Goal: Information Seeking & Learning: Check status

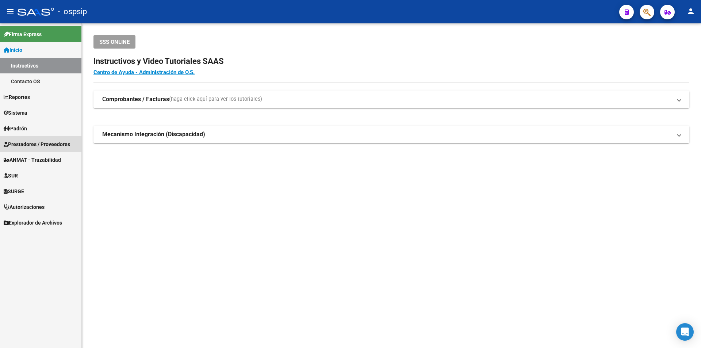
click at [63, 145] on span "Prestadores / Proveedores" at bounding box center [37, 144] width 66 height 8
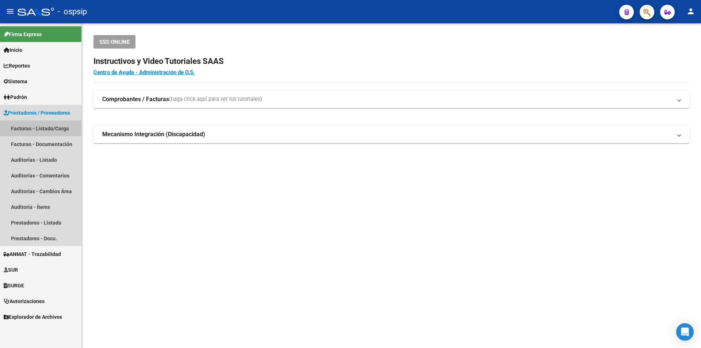
click at [52, 130] on link "Facturas - Listado/Carga" at bounding box center [40, 129] width 81 height 16
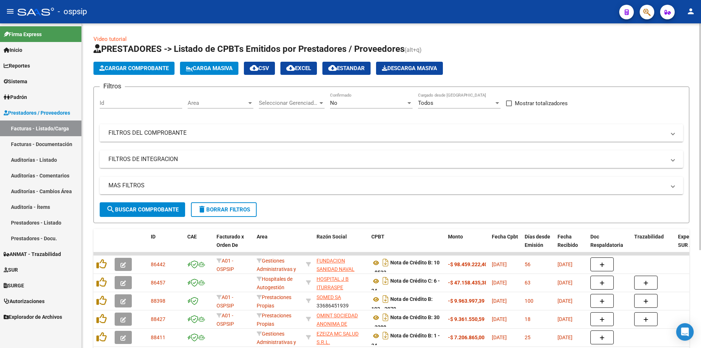
click at [171, 133] on mat-panel-title "FILTROS DEL COMPROBANTE" at bounding box center [388, 133] width 558 height 8
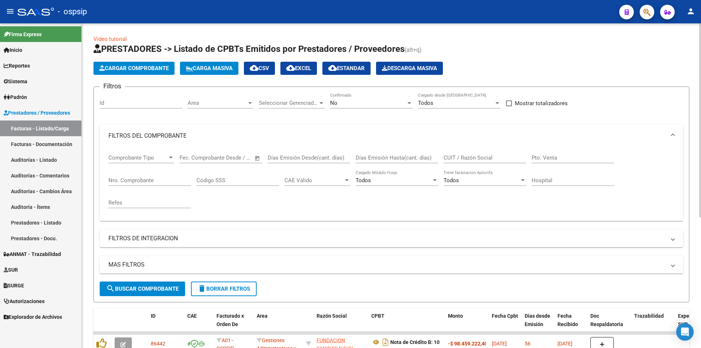
click at [172, 180] on input "Nro. Comprobante" at bounding box center [150, 180] width 83 height 7
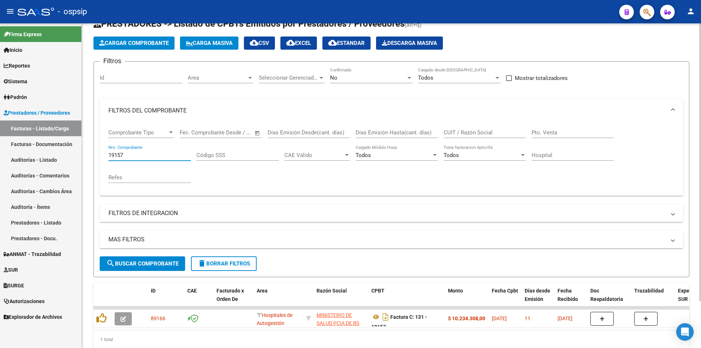
scroll to position [55, 0]
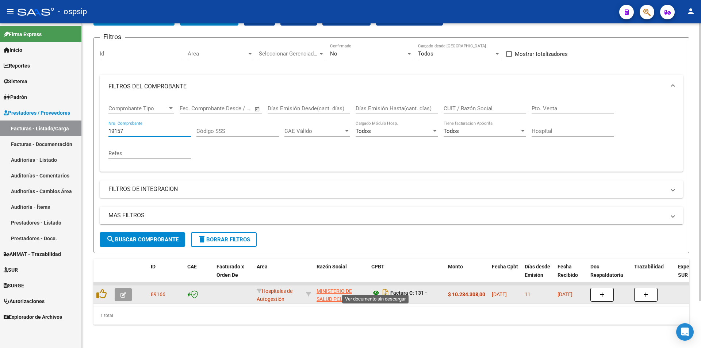
type input "19157"
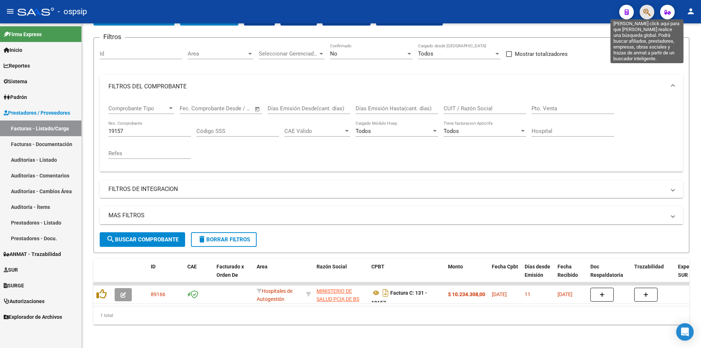
click at [647, 12] on icon "button" at bounding box center [647, 12] width 7 height 8
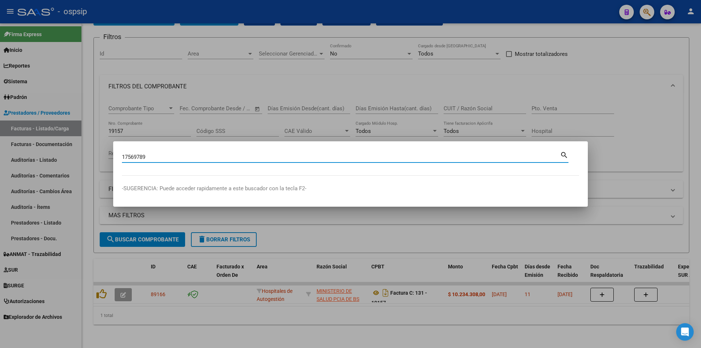
type input "17569789"
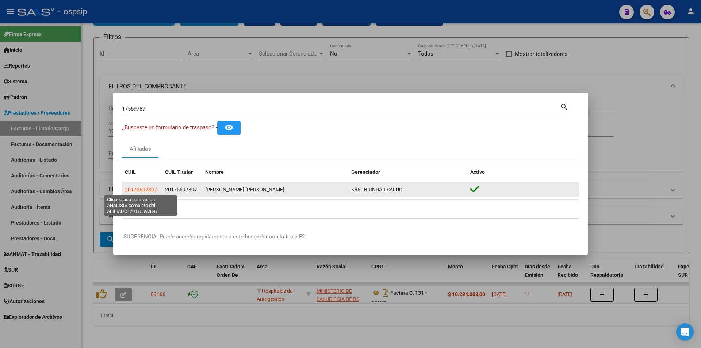
click at [138, 192] on span "20175697897" at bounding box center [141, 190] width 32 height 6
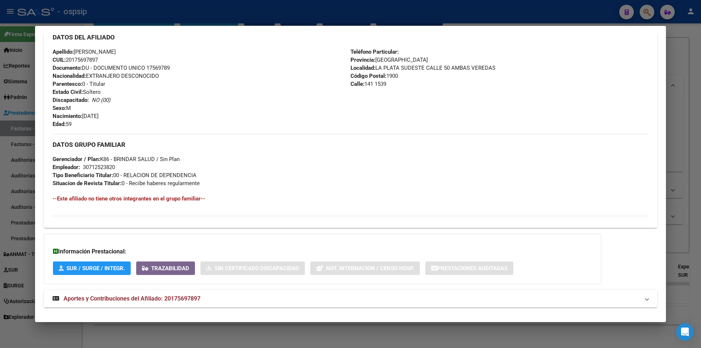
scroll to position [253, 0]
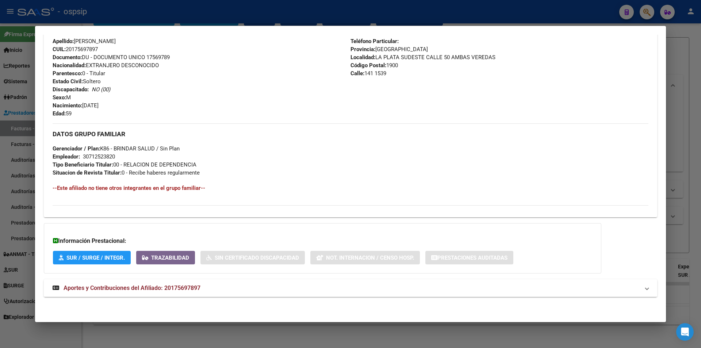
click at [123, 287] on span "Aportes y Contribuciones del Afiliado: 20175697897" at bounding box center [132, 288] width 137 height 7
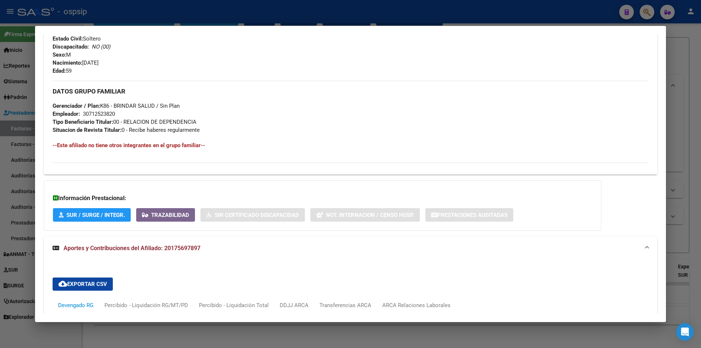
scroll to position [479, 0]
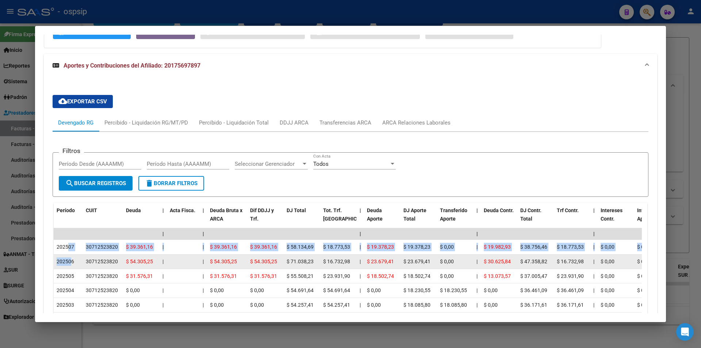
drag, startPoint x: 67, startPoint y: 241, endPoint x: 72, endPoint y: 259, distance: 19.3
click at [72, 259] on datatable-scroller "| | | | | | | | | | | | | 202507 30712523820 $ 39.361,16 | | $ 39.361,16 $ 39.3…" at bounding box center [348, 306] width 589 height 157
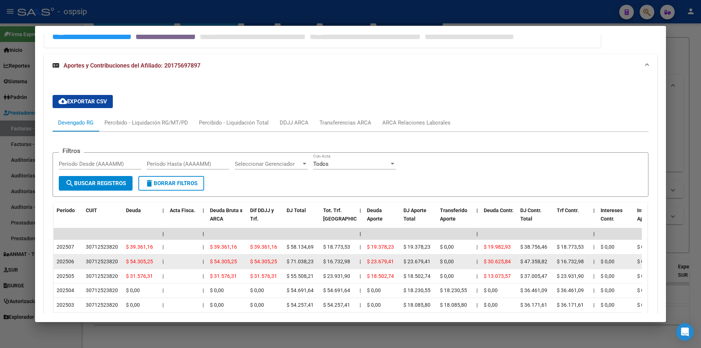
click at [73, 259] on span "202506" at bounding box center [66, 262] width 18 height 6
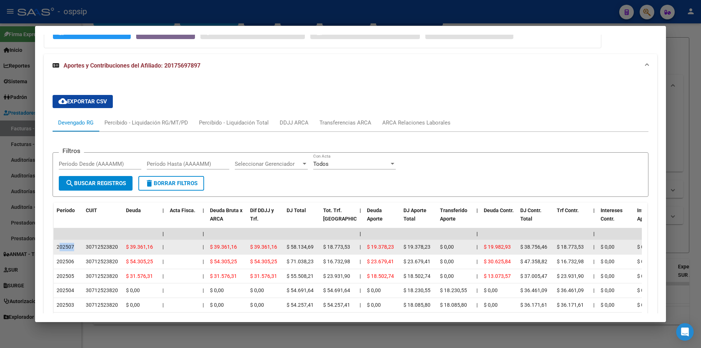
drag, startPoint x: 81, startPoint y: 242, endPoint x: 58, endPoint y: 245, distance: 22.8
click at [58, 245] on datatable-body-cell "202507" at bounding box center [68, 247] width 29 height 14
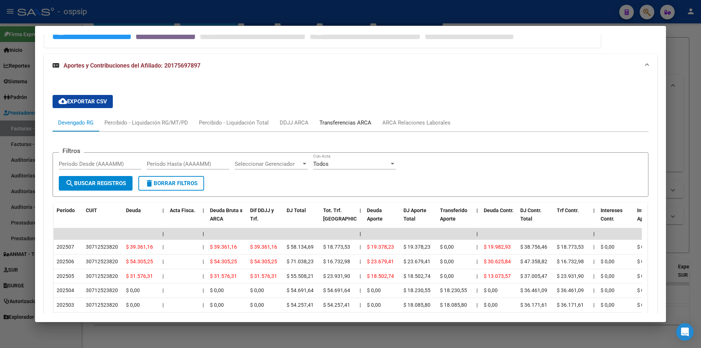
click at [335, 121] on div "Transferencias ARCA" at bounding box center [346, 123] width 52 height 8
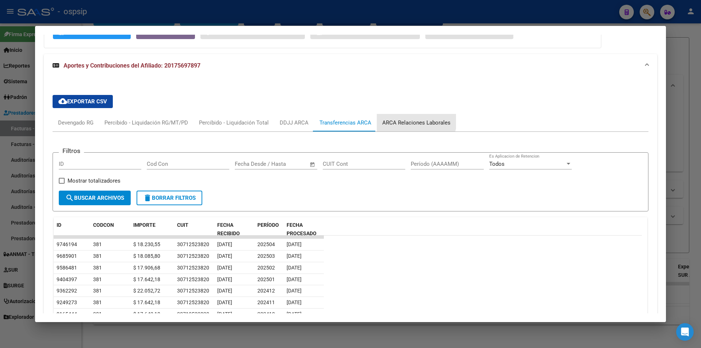
click at [409, 117] on div "ARCA Relaciones Laborales" at bounding box center [416, 123] width 79 height 18
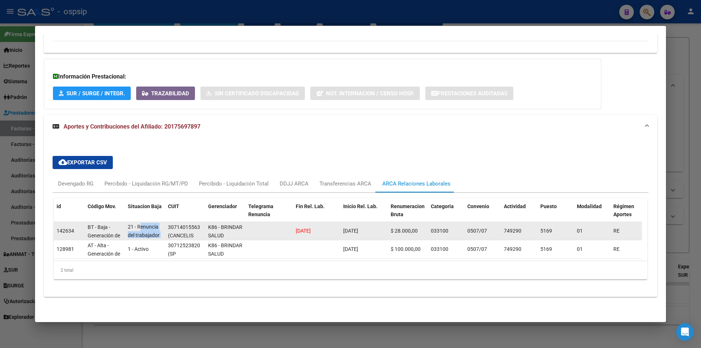
scroll to position [0, 0]
drag, startPoint x: 144, startPoint y: 222, endPoint x: 166, endPoint y: 220, distance: 22.0
click at [166, 222] on div "142634 BT - Baja - Generación de Clave 21 - Renuncia del trabajador / ART.240 -…" at bounding box center [508, 231] width 908 height 18
click at [152, 224] on span "21 - Renuncia del trabajador / ART.240 - LCT / ART.64 Inc.a) L22248 y otras" at bounding box center [144, 247] width 32 height 47
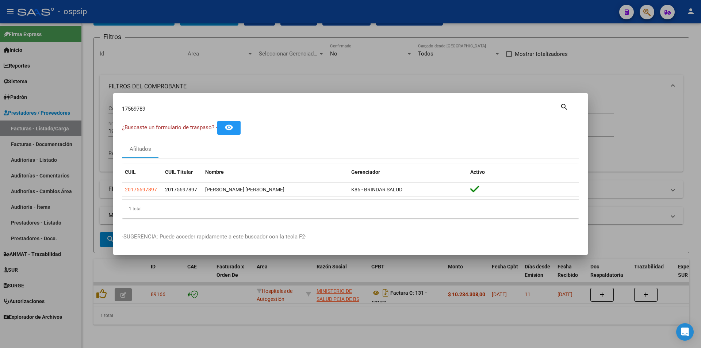
click at [42, 232] on div at bounding box center [350, 174] width 701 height 348
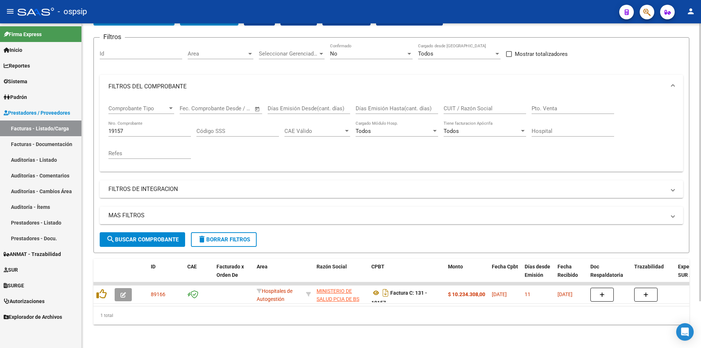
click at [147, 130] on div "19157 Nro. Comprobante" at bounding box center [150, 129] width 83 height 16
click at [147, 128] on input "19157" at bounding box center [150, 131] width 83 height 7
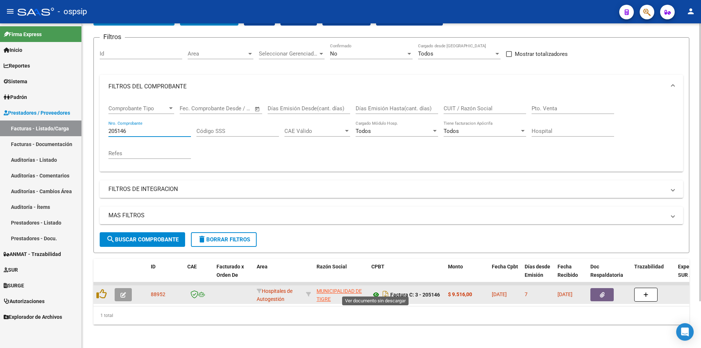
click at [372, 290] on icon at bounding box center [376, 294] width 9 height 9
click at [594, 291] on button "button" at bounding box center [602, 294] width 23 height 13
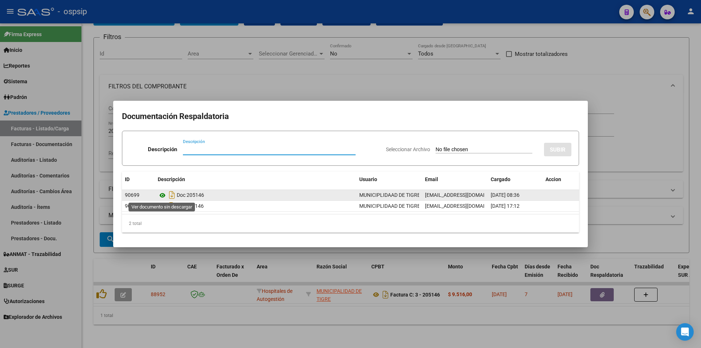
click at [161, 191] on icon at bounding box center [162, 195] width 9 height 9
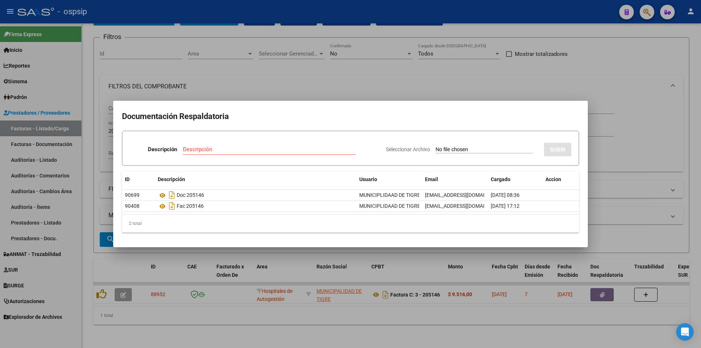
drag, startPoint x: 141, startPoint y: 46, endPoint x: 139, endPoint y: 62, distance: 16.2
click at [141, 46] on div at bounding box center [350, 174] width 701 height 348
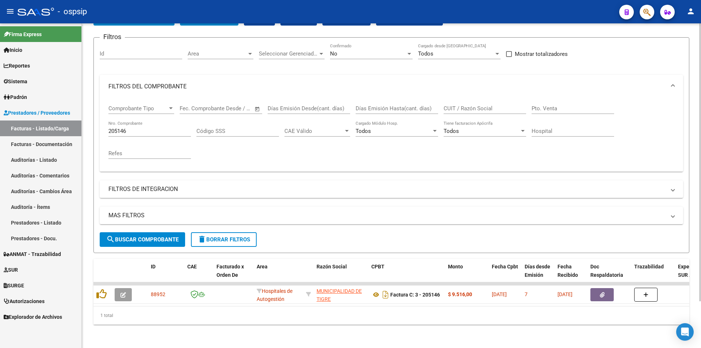
click at [146, 133] on div "205146 Nro. Comprobante" at bounding box center [150, 132] width 83 height 23
click at [140, 128] on input "205146" at bounding box center [150, 131] width 83 height 7
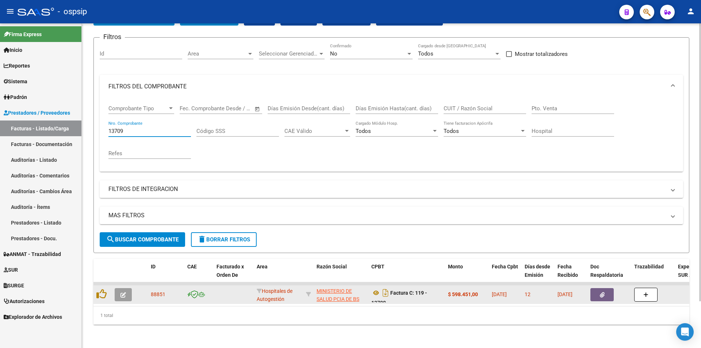
type input "13709"
click at [607, 291] on button "button" at bounding box center [602, 294] width 23 height 13
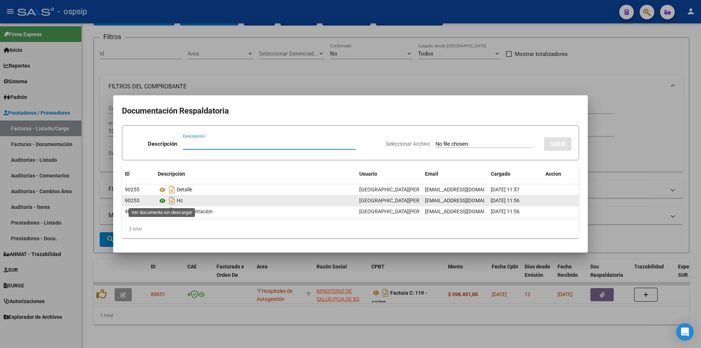
click at [159, 197] on icon at bounding box center [162, 201] width 9 height 9
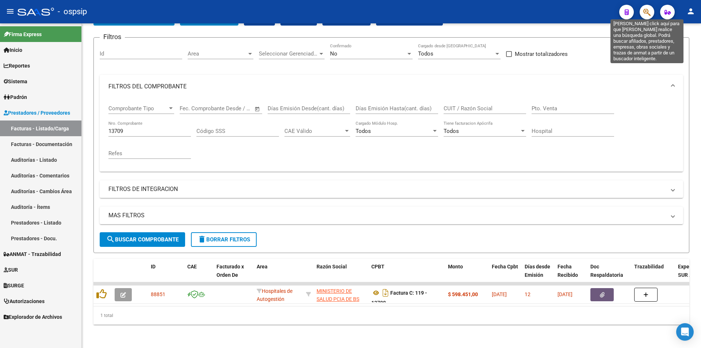
click at [650, 10] on icon "button" at bounding box center [647, 12] width 7 height 8
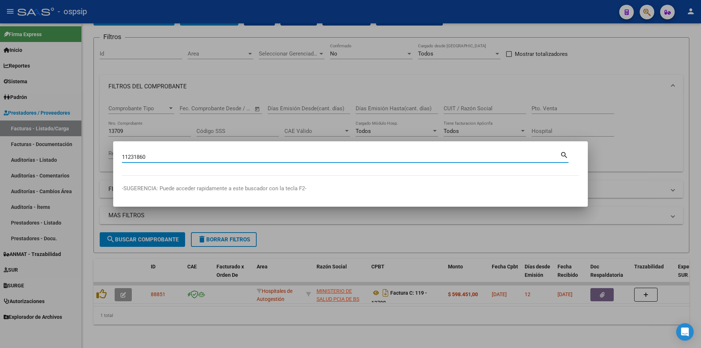
type input "11231860"
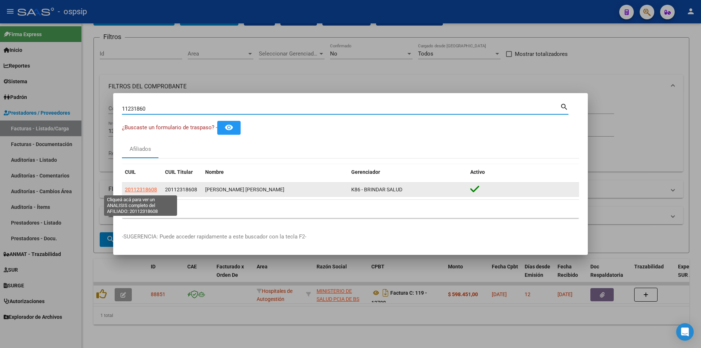
click at [148, 190] on span "20112318608" at bounding box center [141, 190] width 32 height 6
type textarea "20112318608"
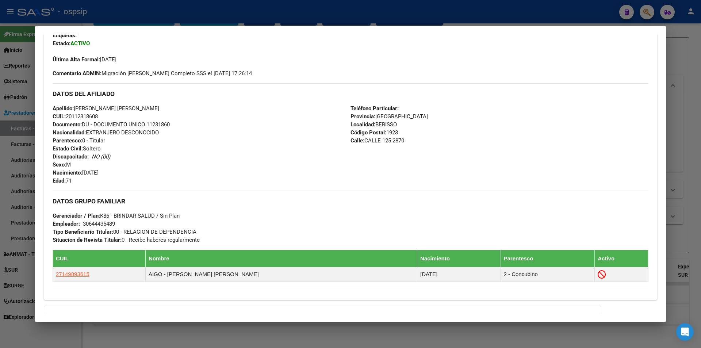
scroll to position [269, 0]
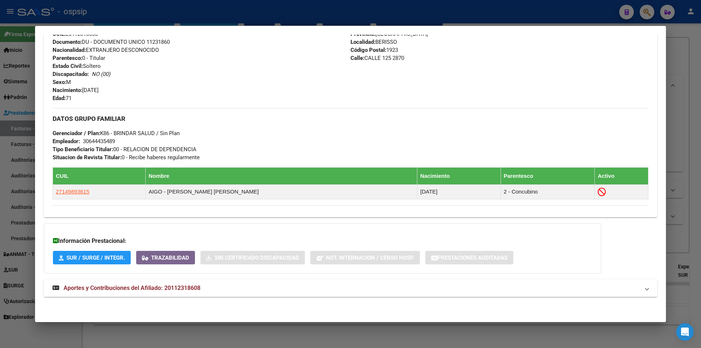
click at [153, 286] on span "Aportes y Contribuciones del Afiliado: 20112318608" at bounding box center [132, 288] width 137 height 7
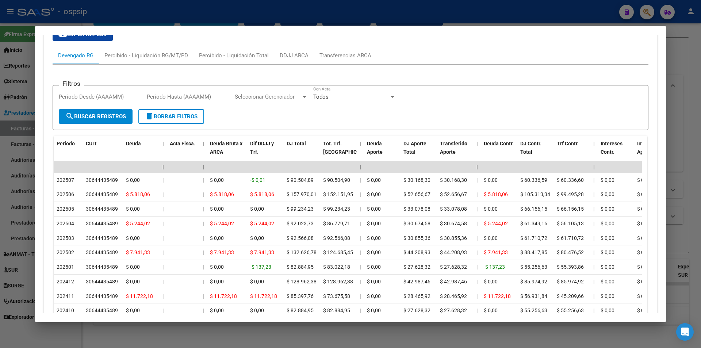
scroll to position [562, 0]
drag, startPoint x: 78, startPoint y: 183, endPoint x: 48, endPoint y: 183, distance: 30.0
click at [48, 183] on div "cloud_download Exportar CSV Devengado RG Percibido - Liquidación RG/MT/PD Perci…" at bounding box center [351, 186] width 614 height 329
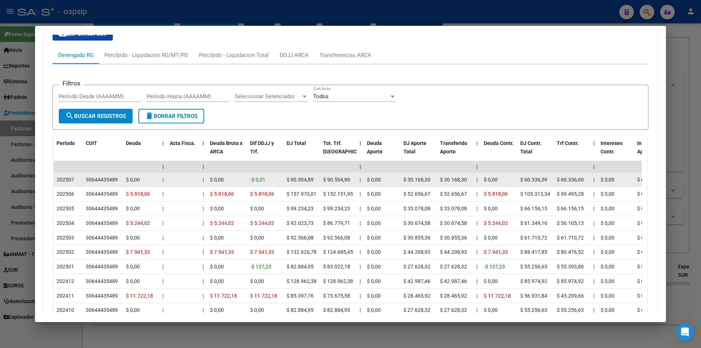
click at [98, 185] on datatable-body-cell "30644435489" at bounding box center [103, 180] width 40 height 14
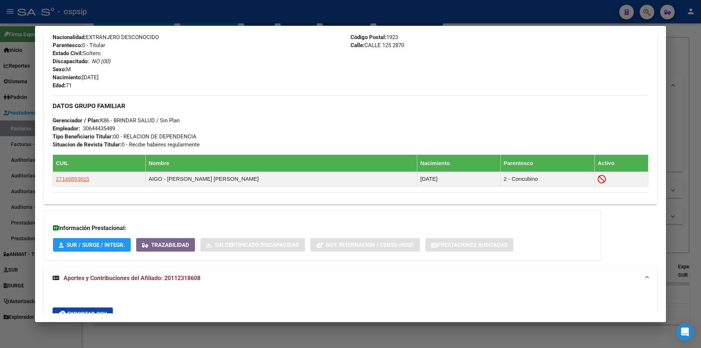
scroll to position [269, 0]
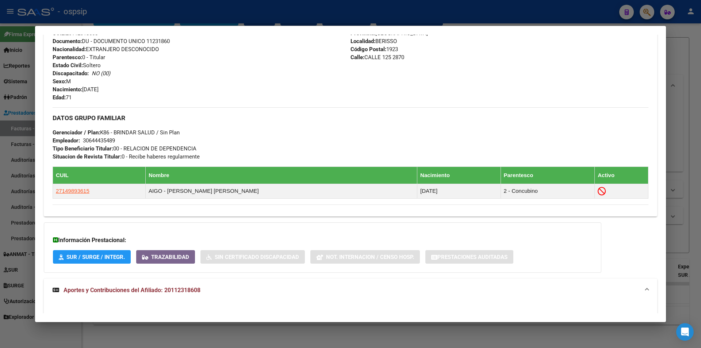
click at [0, 95] on div at bounding box center [350, 174] width 701 height 348
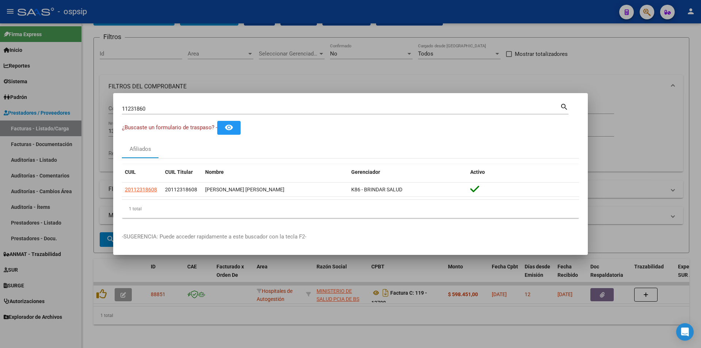
drag, startPoint x: 256, startPoint y: 89, endPoint x: 478, endPoint y: 79, distance: 222.4
click at [256, 89] on div at bounding box center [350, 174] width 701 height 348
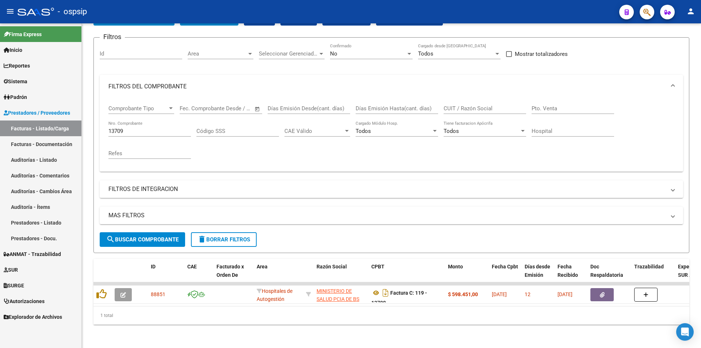
click at [645, 17] on span "button" at bounding box center [647, 12] width 7 height 15
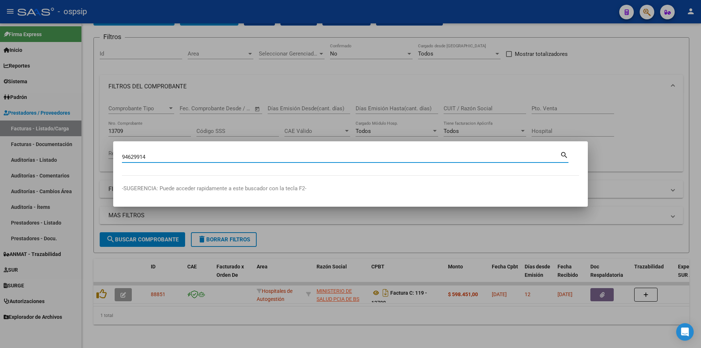
type input "94629914"
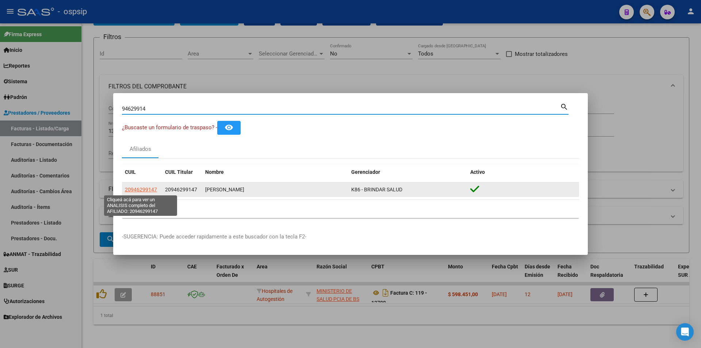
click at [144, 192] on span "20946299147" at bounding box center [141, 190] width 32 height 6
type textarea "20946299147"
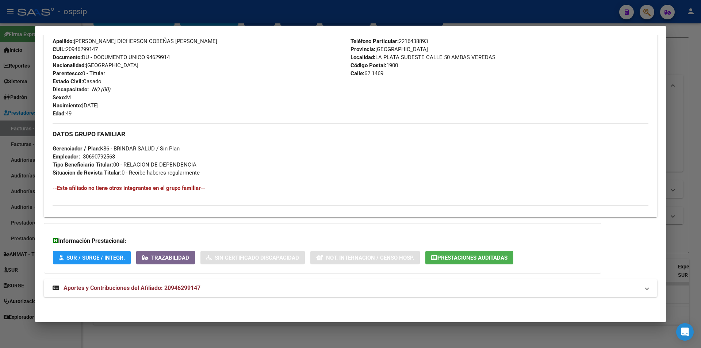
click at [132, 290] on span "Aportes y Contribuciones del Afiliado: 20946299147" at bounding box center [132, 288] width 137 height 7
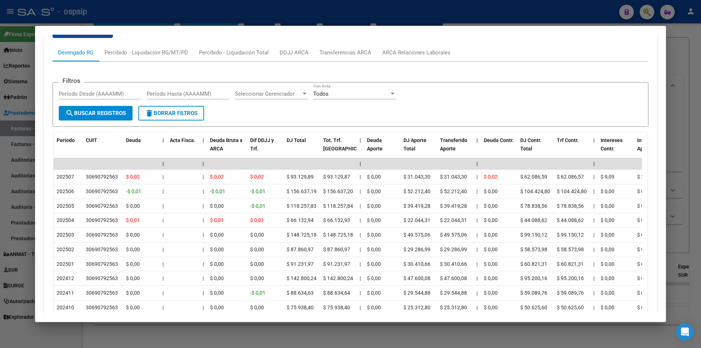
scroll to position [588, 0]
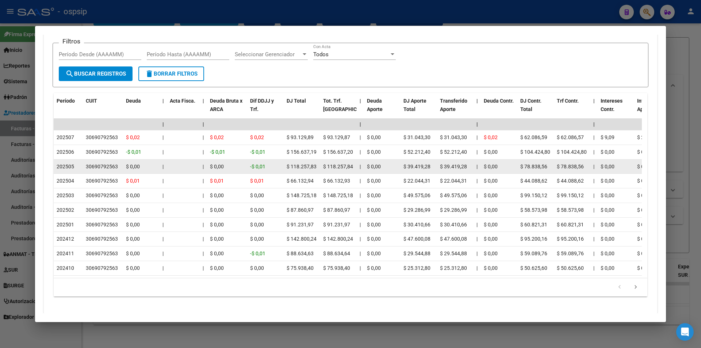
click at [62, 163] on datatable-body-cell "202505" at bounding box center [68, 167] width 29 height 14
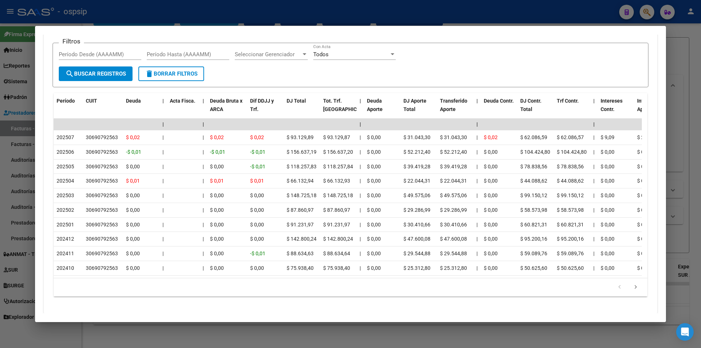
click at [0, 137] on div at bounding box center [350, 174] width 701 height 348
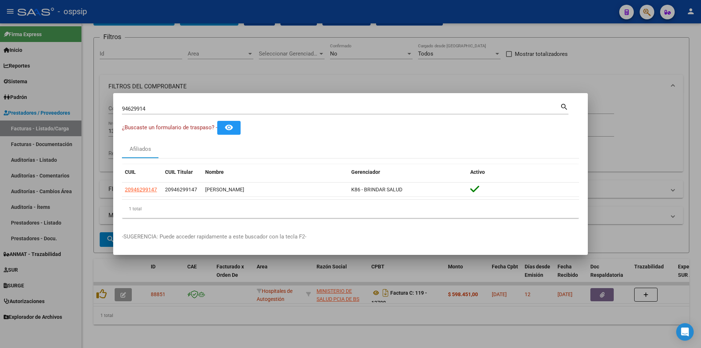
click at [240, 114] on div "94629914 Buscar (apellido, dni, [PERSON_NAME], [PERSON_NAME], cuit, obra social)" at bounding box center [341, 108] width 438 height 11
click at [252, 110] on input "94629914" at bounding box center [341, 109] width 438 height 7
type input "39114744"
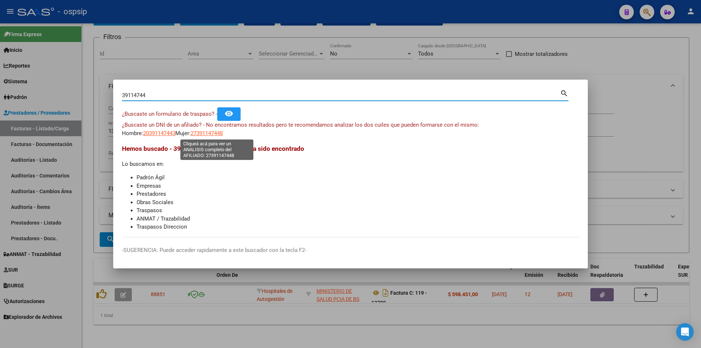
click at [220, 136] on span "27391147448" at bounding box center [207, 133] width 32 height 7
type textarea "27391147448"
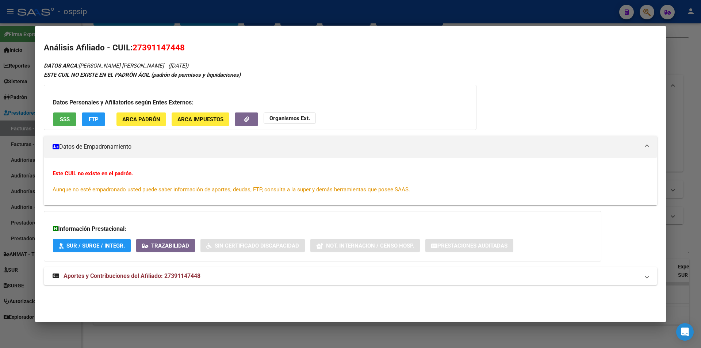
click at [139, 278] on span "Aportes y Contribuciones del Afiliado: 27391147448" at bounding box center [132, 276] width 137 height 7
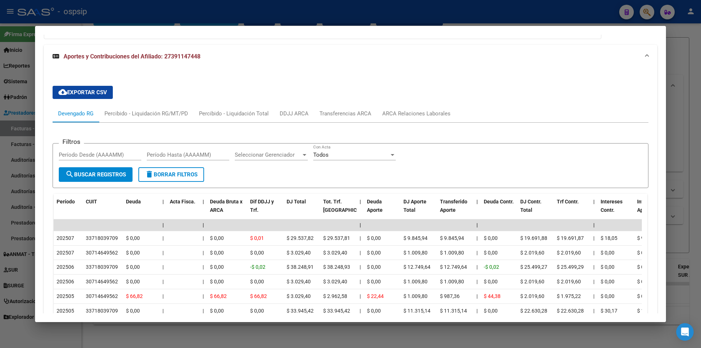
scroll to position [349, 0]
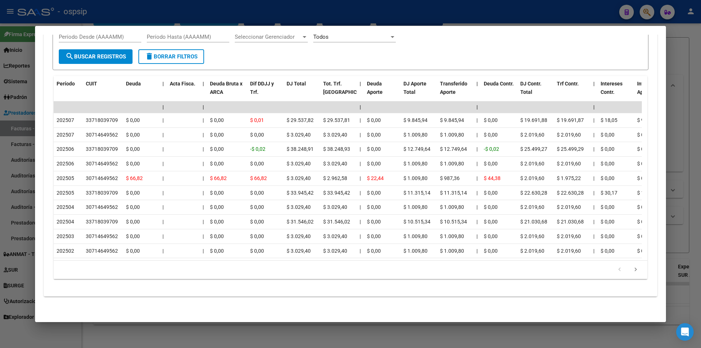
click at [0, 177] on div at bounding box center [350, 174] width 701 height 348
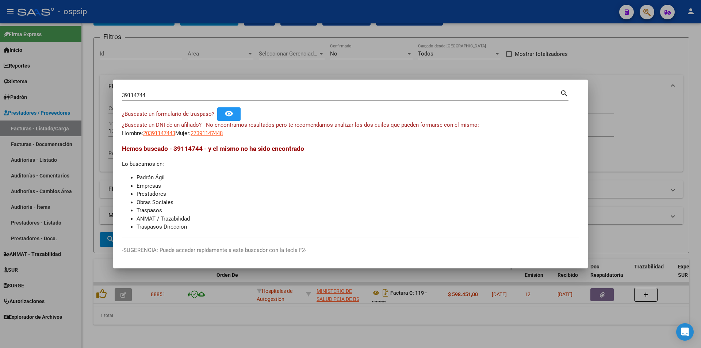
click at [229, 98] on input "39114744" at bounding box center [341, 95] width 438 height 7
type input "21660299"
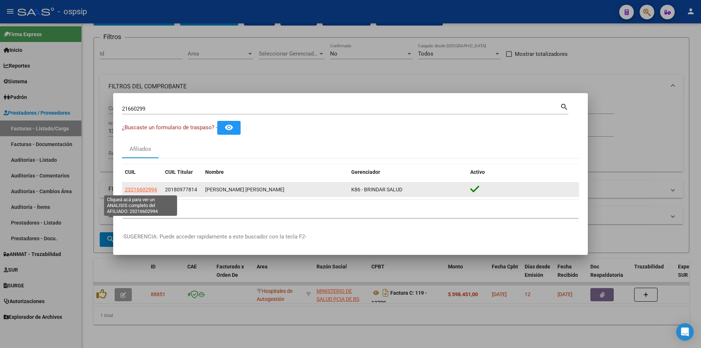
click at [150, 187] on span "23216602994" at bounding box center [141, 190] width 32 height 6
type textarea "23216602994"
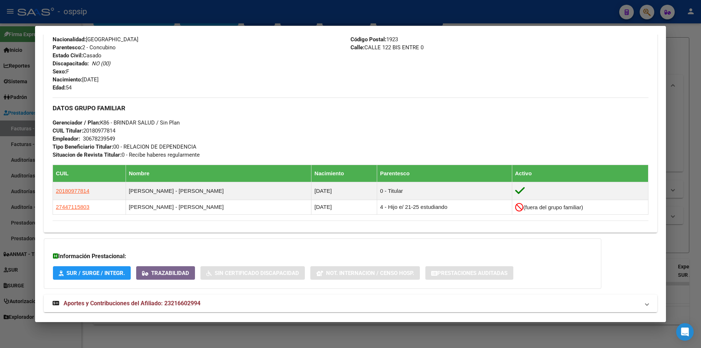
scroll to position [328, 0]
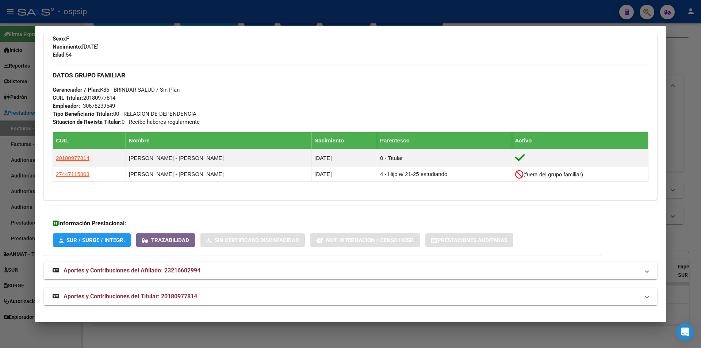
click at [84, 303] on mat-expansion-panel-header "Aportes y Contribuciones del Titular: 20180977814" at bounding box center [351, 297] width 614 height 18
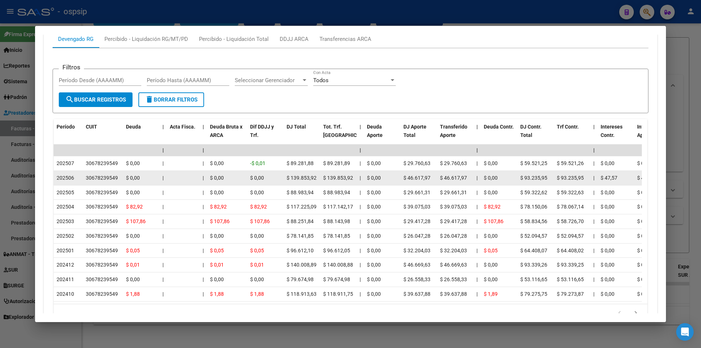
scroll to position [663, 0]
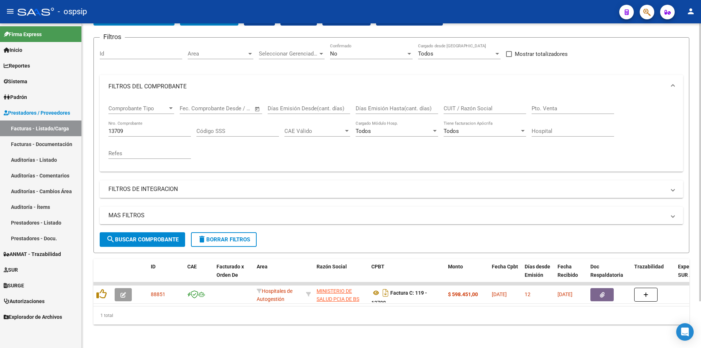
click at [148, 128] on input "13709" at bounding box center [150, 131] width 83 height 7
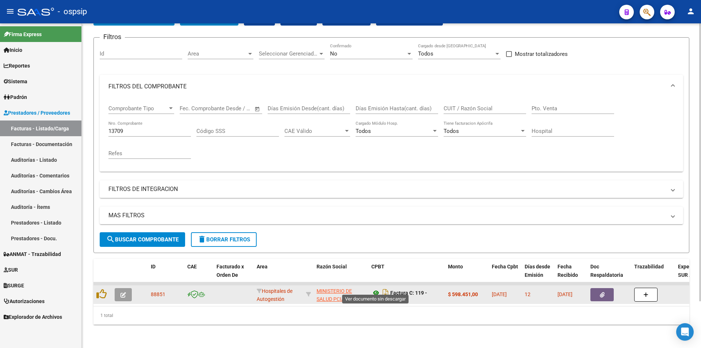
click at [379, 289] on icon at bounding box center [376, 293] width 9 height 9
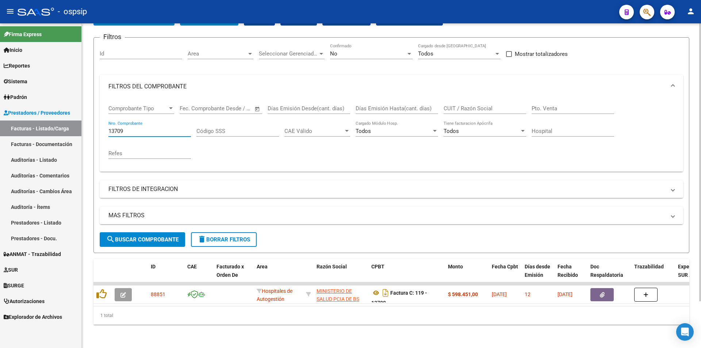
click at [158, 128] on input "13709" at bounding box center [150, 131] width 83 height 7
type input "3"
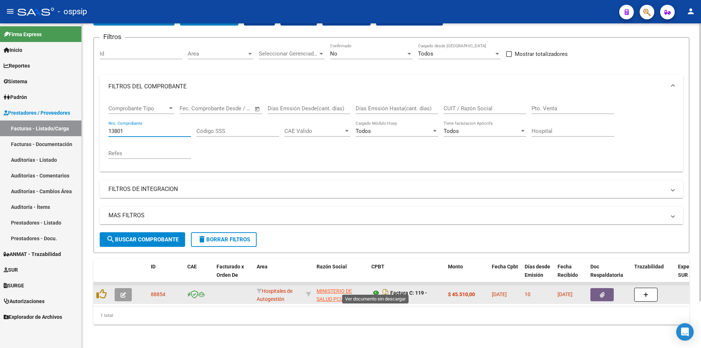
type input "13801"
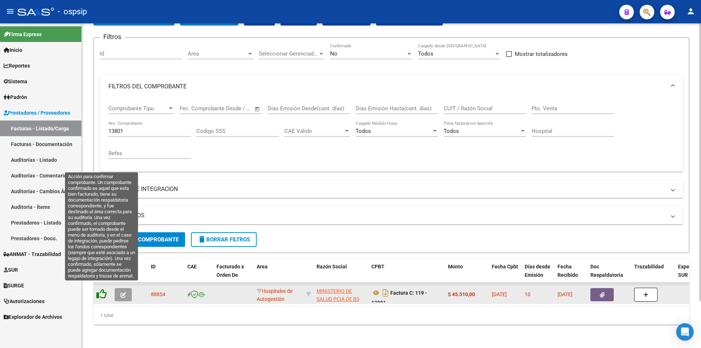
click at [102, 289] on icon at bounding box center [101, 294] width 10 height 10
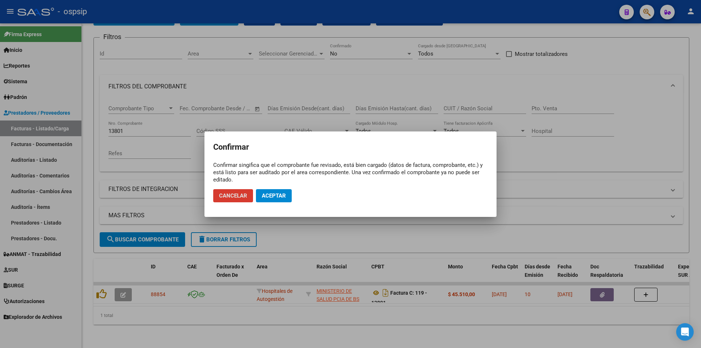
click at [278, 199] on span "Aceptar" at bounding box center [274, 196] width 24 height 7
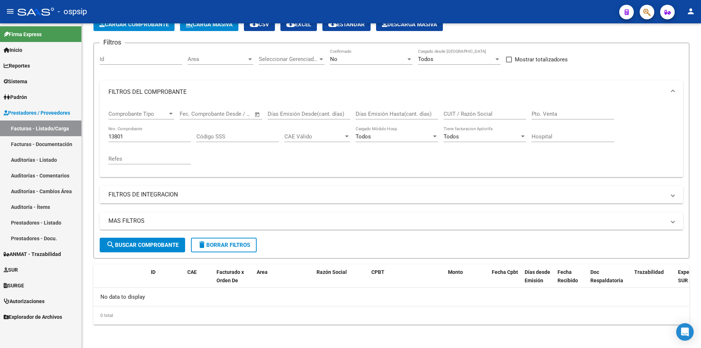
scroll to position [44, 0]
drag, startPoint x: 660, startPoint y: 10, endPoint x: 653, endPoint y: 14, distance: 8.7
click at [654, 14] on mat-toolbar "menu - ospsip person" at bounding box center [350, 11] width 701 height 23
click at [653, 14] on button "button" at bounding box center [647, 12] width 15 height 15
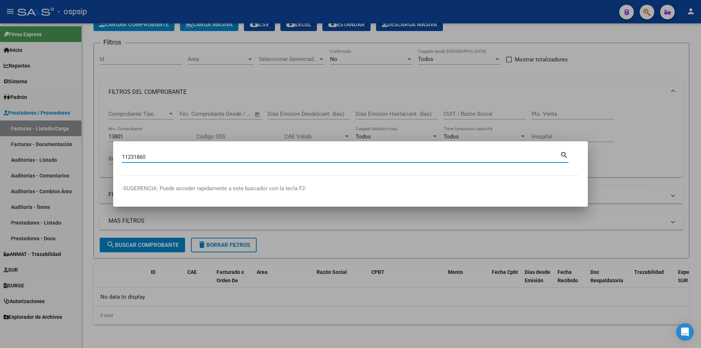
type input "11231860"
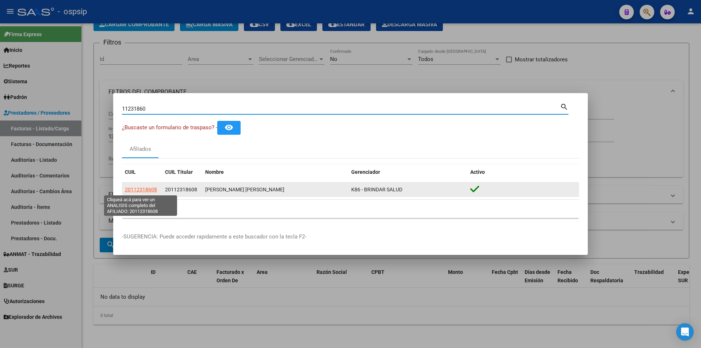
click at [137, 187] on span "20112318608" at bounding box center [141, 190] width 32 height 6
type textarea "20112318608"
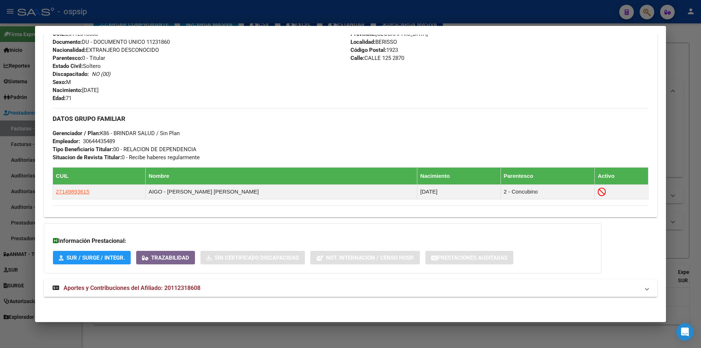
click at [90, 287] on span "Aportes y Contribuciones del Afiliado: 20112318608" at bounding box center [132, 288] width 137 height 7
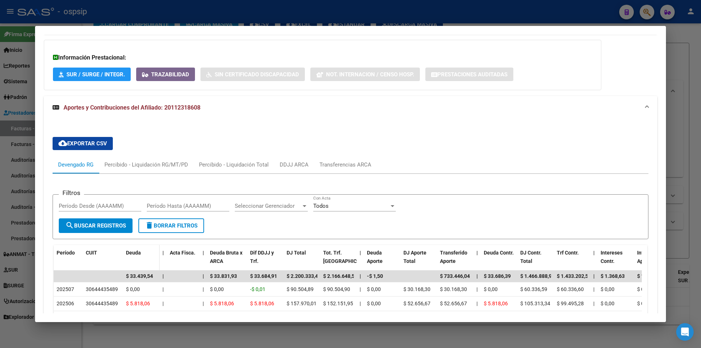
scroll to position [598, 0]
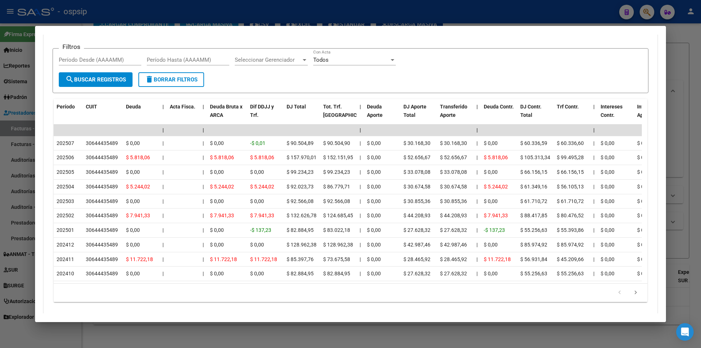
click at [0, 255] on div at bounding box center [350, 174] width 701 height 348
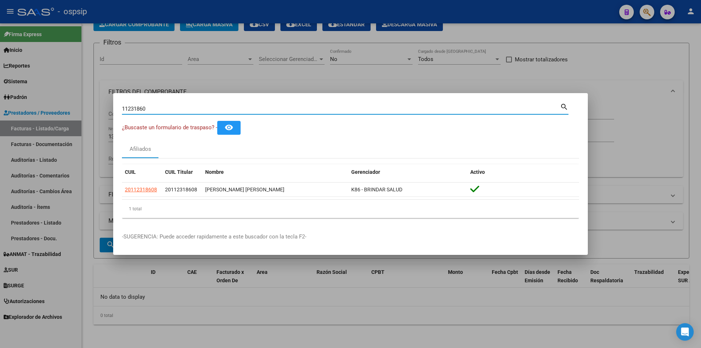
click at [133, 110] on input "11231860" at bounding box center [341, 109] width 438 height 7
type input "."
type input "33680949"
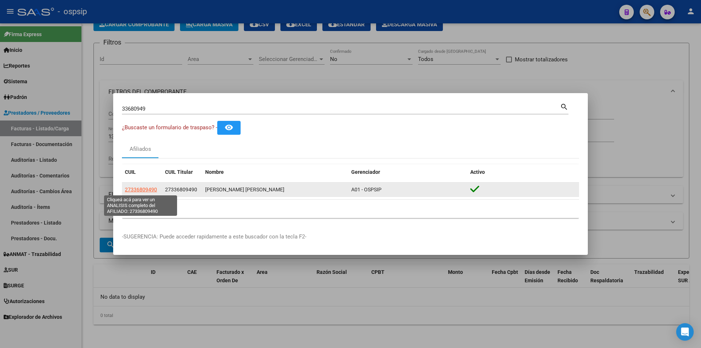
click at [144, 187] on span "27336809490" at bounding box center [141, 190] width 32 height 6
type textarea "27336809490"
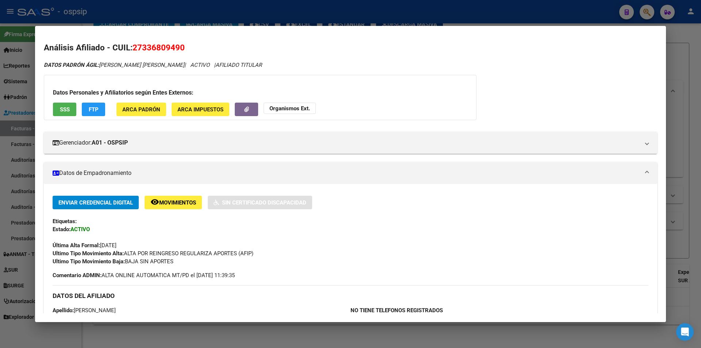
click at [66, 109] on span "SSS" at bounding box center [65, 109] width 10 height 7
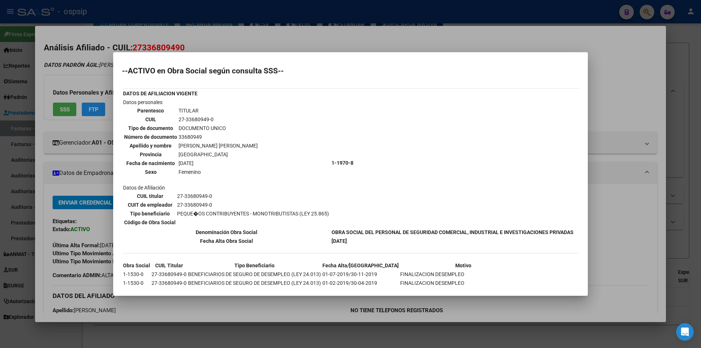
click at [96, 170] on div at bounding box center [350, 174] width 701 height 348
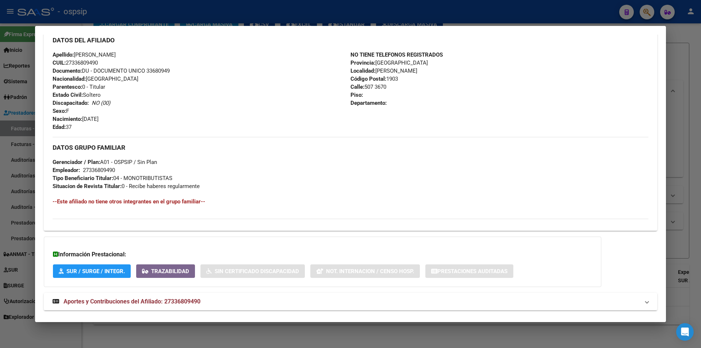
click at [68, 294] on mat-expansion-panel-header "Aportes y Contribuciones del Afiliado: 27336809490" at bounding box center [351, 302] width 614 height 18
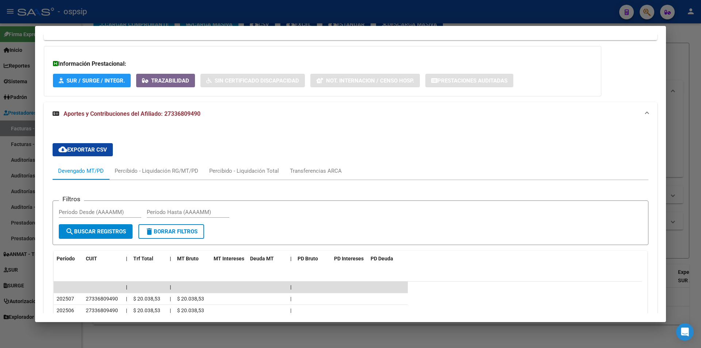
scroll to position [597, 0]
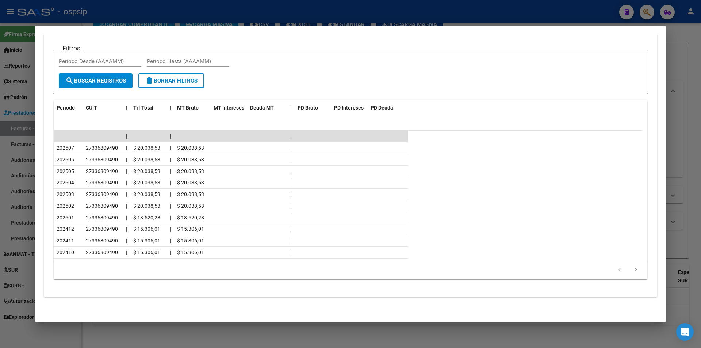
click at [0, 201] on div at bounding box center [350, 174] width 701 height 348
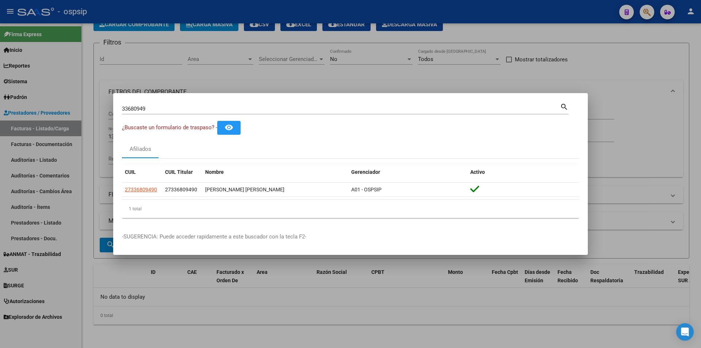
click at [173, 94] on mat-dialog-container "33680949 Buscar (apellido, dni, cuil, nro traspaso, cuit, obra social) search ¿…" at bounding box center [350, 174] width 475 height 162
click at [172, 102] on div "33680949 Buscar (apellido, dni, [PERSON_NAME], [PERSON_NAME], cuit, obra social…" at bounding box center [345, 108] width 447 height 12
click at [169, 110] on input "33680949" at bounding box center [341, 109] width 438 height 7
type input "28327337"
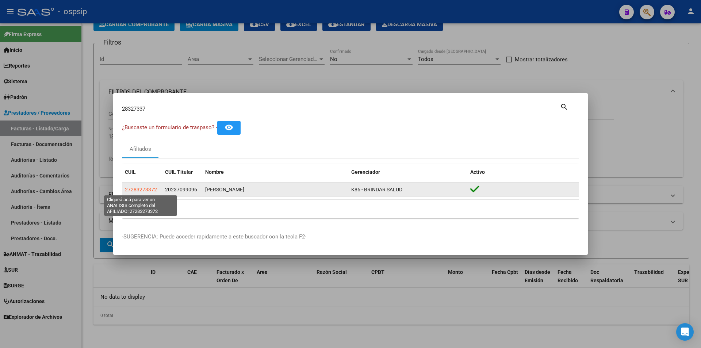
click at [148, 187] on span "27283273372" at bounding box center [141, 190] width 32 height 6
type textarea "27283273372"
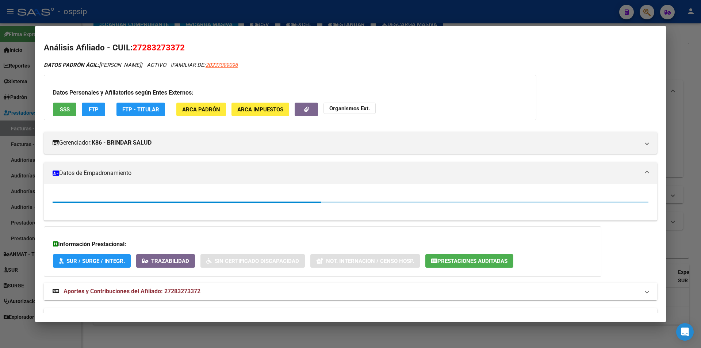
click at [62, 113] on span "SSS" at bounding box center [65, 109] width 10 height 7
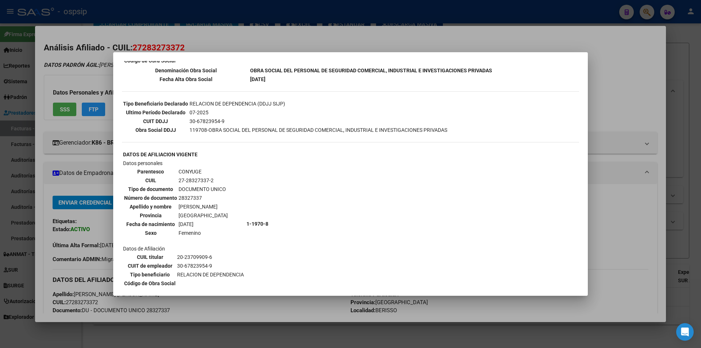
scroll to position [183, 0]
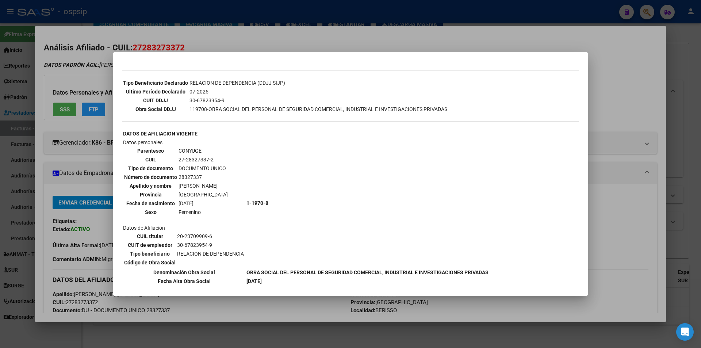
click at [56, 218] on div at bounding box center [350, 174] width 701 height 348
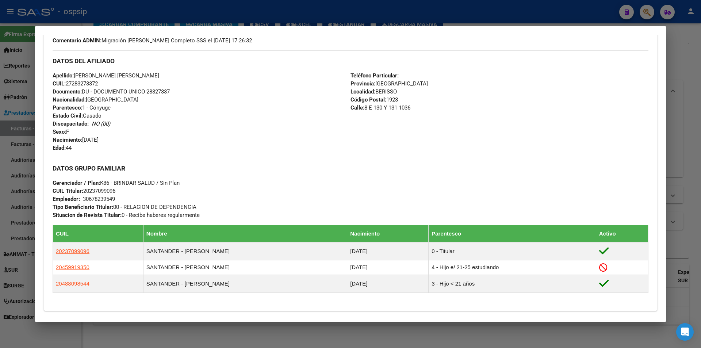
scroll to position [329, 0]
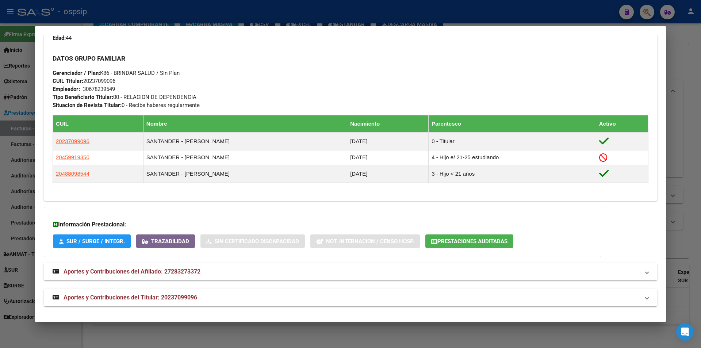
click at [75, 289] on mat-expansion-panel-header "Aportes y Contribuciones del Titular: 20237099096" at bounding box center [351, 298] width 614 height 18
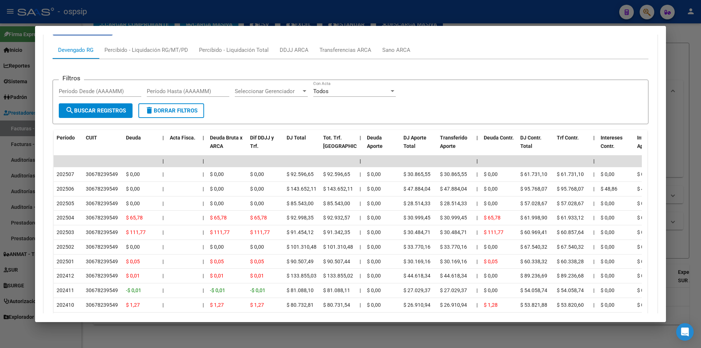
scroll to position [691, 0]
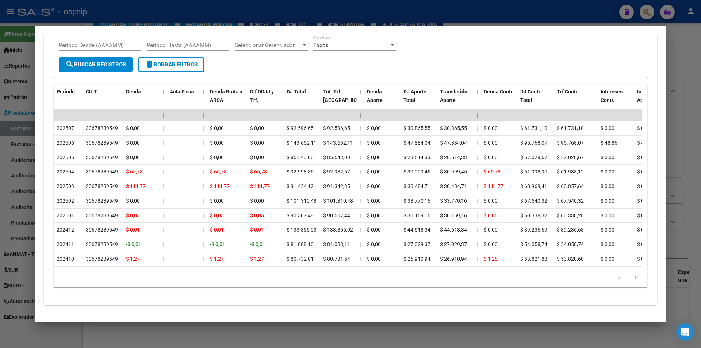
click at [0, 295] on div at bounding box center [350, 174] width 701 height 348
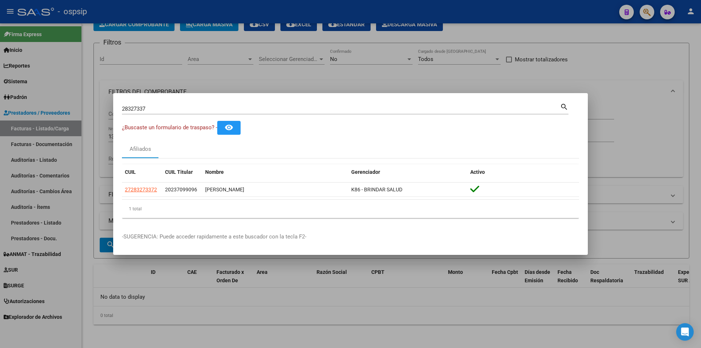
click at [166, 104] on div "28327337 Buscar (apellido, dni, [PERSON_NAME], [PERSON_NAME], cuit, obra social)" at bounding box center [341, 108] width 438 height 11
click at [166, 109] on input "28327337" at bounding box center [341, 109] width 438 height 7
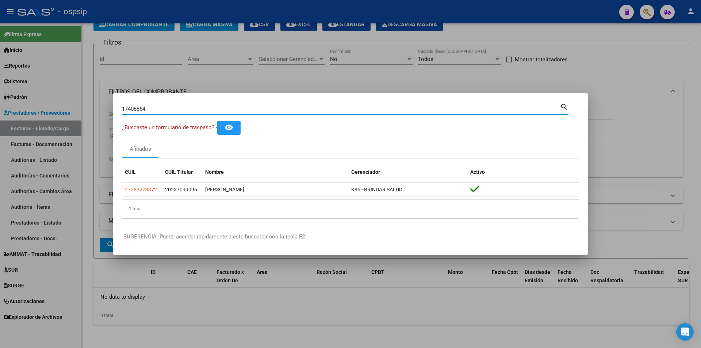
type input "17408864"
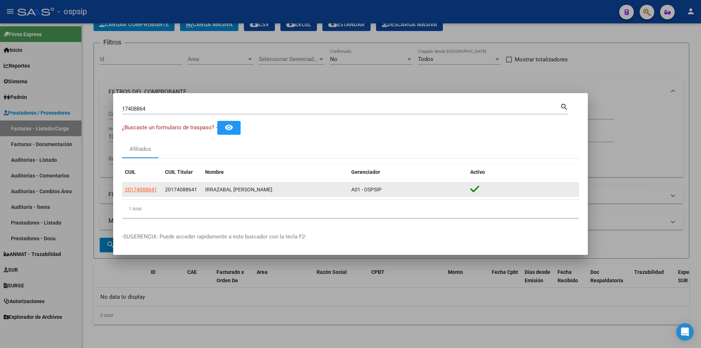
click at [146, 194] on datatable-body-cell "20174088641" at bounding box center [142, 190] width 40 height 14
click at [144, 189] on span "20174088641" at bounding box center [141, 190] width 32 height 6
type textarea "20174088641"
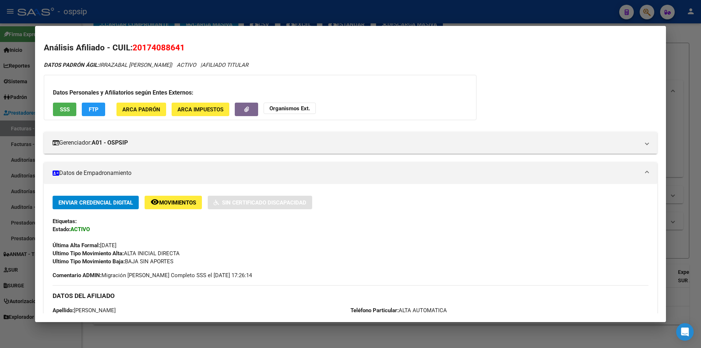
click at [77, 116] on div "Datos Personales y Afiliatorios según Entes Externos: SSS FTP ARCA Padrón ARCA …" at bounding box center [260, 97] width 433 height 45
click at [71, 115] on button "SSS" at bounding box center [64, 110] width 23 height 14
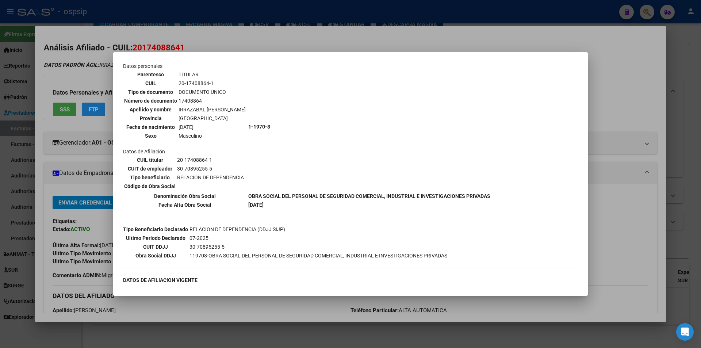
scroll to position [37, 0]
click at [51, 206] on div at bounding box center [350, 174] width 701 height 348
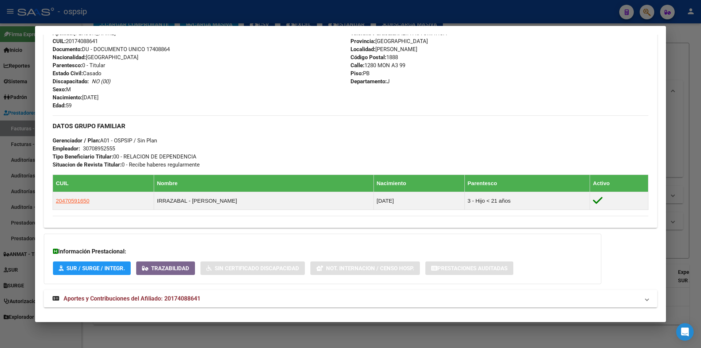
scroll to position [288, 0]
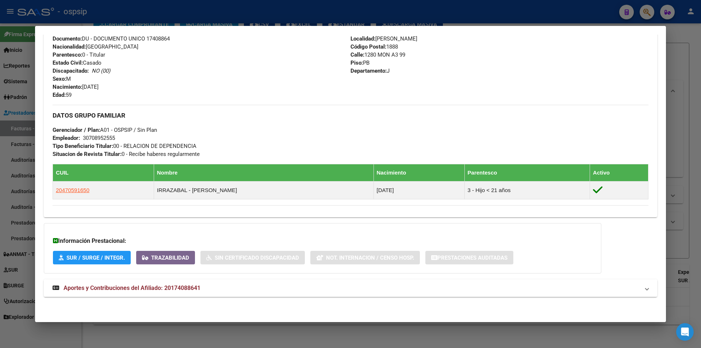
click at [77, 293] on mat-expansion-panel-header "Aportes y Contribuciones del Afiliado: 20174088641" at bounding box center [351, 288] width 614 height 18
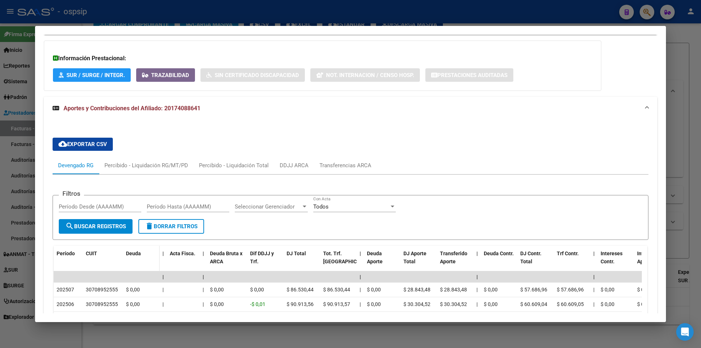
scroll to position [507, 0]
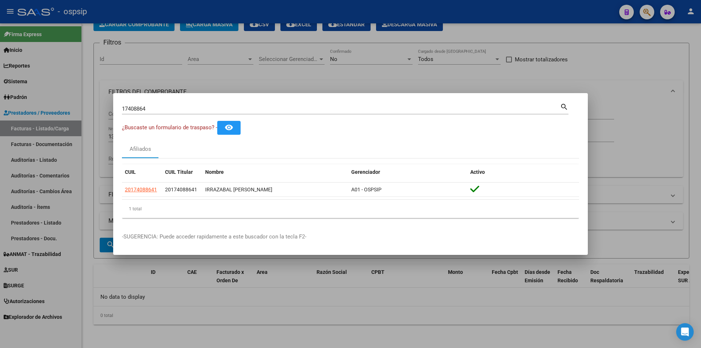
click at [256, 82] on div at bounding box center [350, 174] width 701 height 348
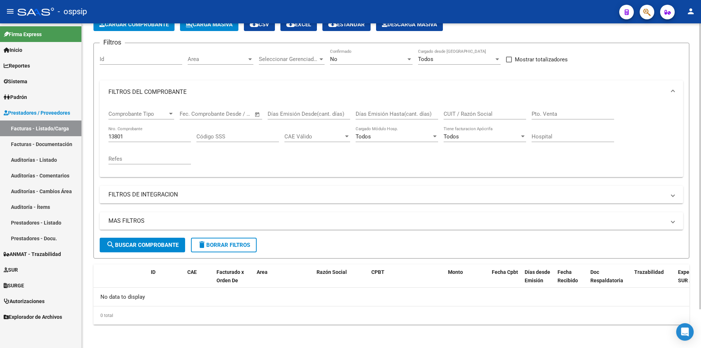
drag, startPoint x: 151, startPoint y: 129, endPoint x: 150, endPoint y: 133, distance: 4.4
click at [151, 131] on div "13801 Nro. Comprobante" at bounding box center [150, 134] width 83 height 16
click at [150, 137] on input "13801" at bounding box center [150, 136] width 83 height 7
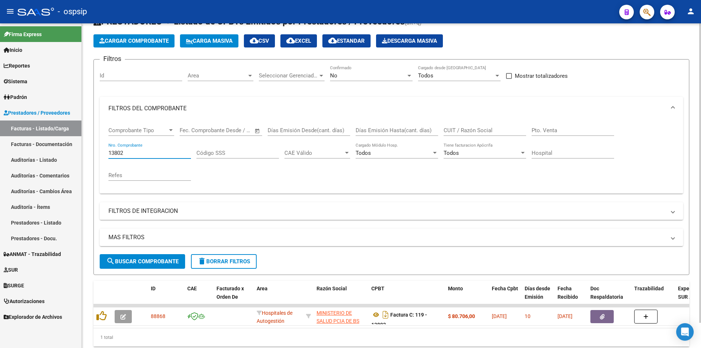
scroll to position [44, 0]
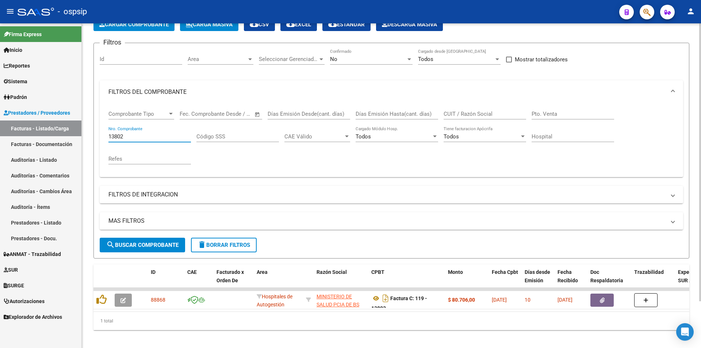
type input "13802"
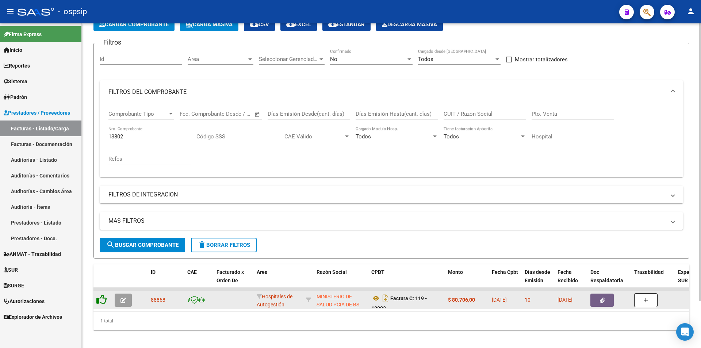
click at [101, 298] on icon at bounding box center [101, 299] width 10 height 10
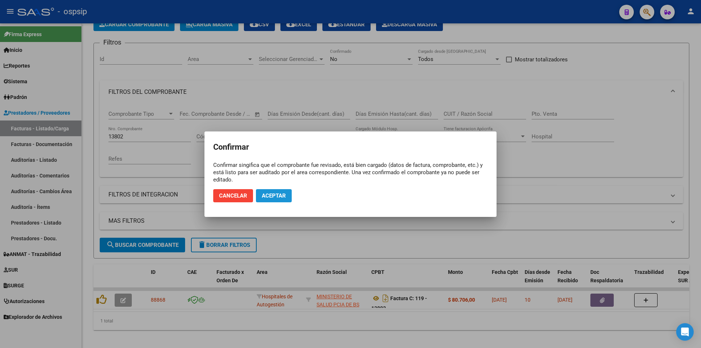
click at [274, 196] on span "Aceptar" at bounding box center [274, 196] width 24 height 7
